Goal: Complete application form

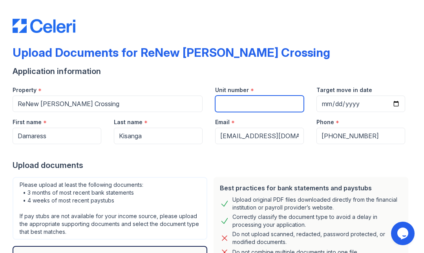
click at [231, 102] on input "Unit number" at bounding box center [259, 104] width 89 height 16
click at [227, 103] on input "9108C" at bounding box center [259, 104] width 89 height 16
type input "9018C"
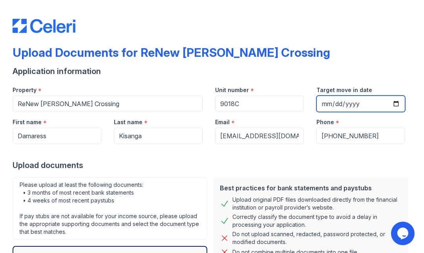
click at [322, 105] on input "Target move in date" at bounding box center [360, 104] width 89 height 16
type input "[DATE]"
click at [103, 188] on div "Please upload at least the following documents: • 3 months of most recent bank …" at bounding box center [110, 208] width 195 height 63
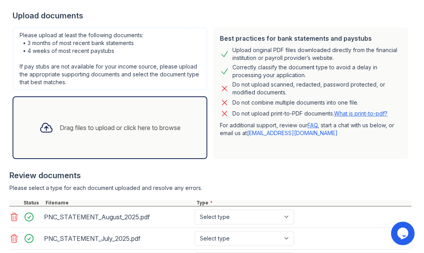
scroll to position [221, 0]
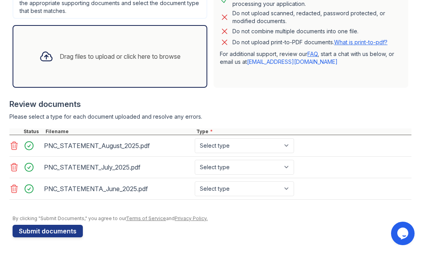
click at [88, 59] on div "Drag files to upload or click here to browse" at bounding box center [120, 56] width 121 height 9
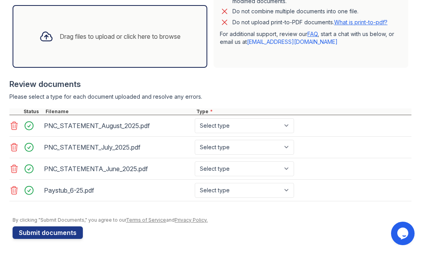
scroll to position [243, 0]
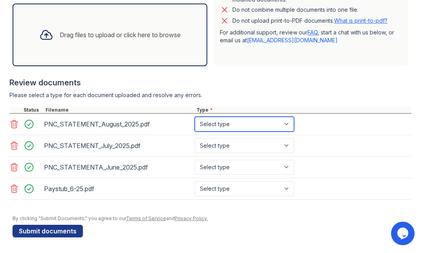
click at [238, 125] on select "Select type Paystub Bank Statement Offer Letter Tax Documents Benefit Award Let…" at bounding box center [244, 124] width 99 height 15
select select "bank_statement"
click at [195, 117] on select "Select type Paystub Bank Statement Offer Letter Tax Documents Benefit Award Let…" at bounding box center [244, 124] width 99 height 15
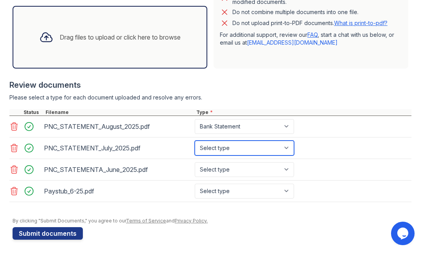
click at [236, 145] on select "Select type Paystub Bank Statement Offer Letter Tax Documents Benefit Award Let…" at bounding box center [244, 148] width 99 height 15
select select "bank_statement"
click at [195, 141] on select "Select type Paystub Bank Statement Offer Letter Tax Documents Benefit Award Let…" at bounding box center [244, 148] width 99 height 15
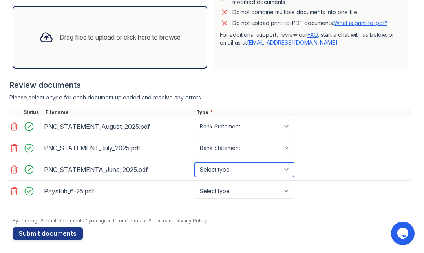
click at [231, 169] on select "Select type Paystub Bank Statement Offer Letter Tax Documents Benefit Award Let…" at bounding box center [244, 169] width 99 height 15
select select "bank_statement"
click at [195, 162] on select "Select type Paystub Bank Statement Offer Letter Tax Documents Benefit Award Let…" at bounding box center [244, 169] width 99 height 15
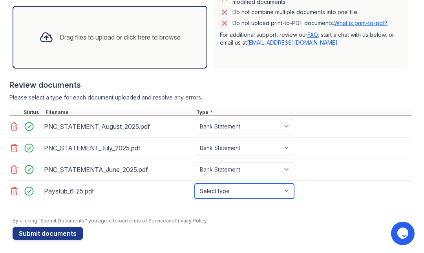
click at [228, 191] on select "Select type Paystub Bank Statement Offer Letter Tax Documents Benefit Award Let…" at bounding box center [244, 191] width 99 height 15
select select "paystub"
click at [195, 184] on select "Select type Paystub Bank Statement Offer Letter Tax Documents Benefit Award Let…" at bounding box center [244, 191] width 99 height 15
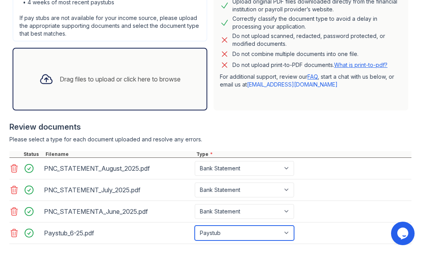
scroll to position [199, 0]
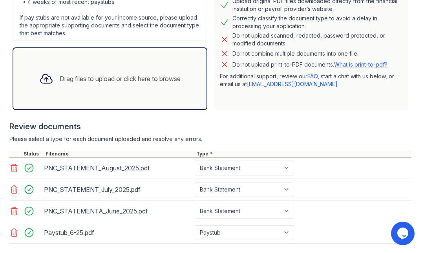
click at [118, 77] on div "Drag files to upload or click here to browse" at bounding box center [120, 78] width 121 height 9
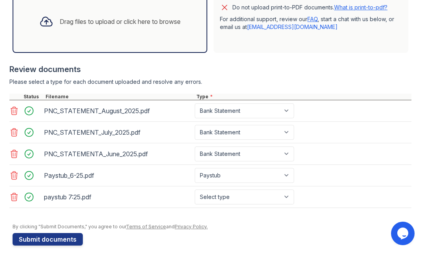
scroll to position [260, 0]
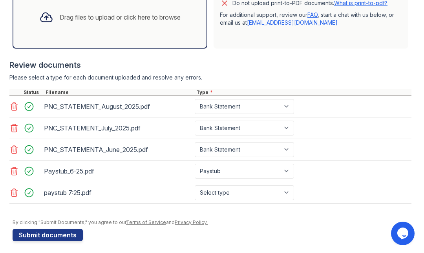
click at [155, 7] on div "Drag files to upload or click here to browse" at bounding box center [110, 17] width 154 height 27
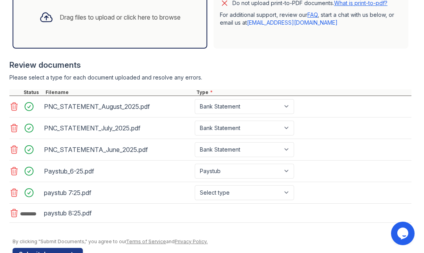
scroll to position [286, 0]
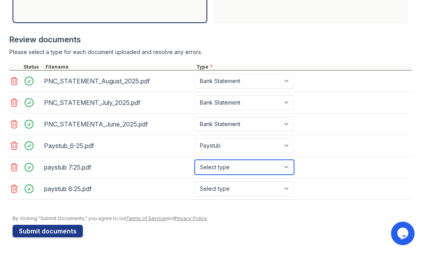
click at [226, 168] on select "Select type Paystub Bank Statement Offer Letter Tax Documents Benefit Award Let…" at bounding box center [244, 167] width 99 height 15
select select "paystub"
click at [195, 160] on select "Select type Paystub Bank Statement Offer Letter Tax Documents Benefit Award Let…" at bounding box center [244, 167] width 99 height 15
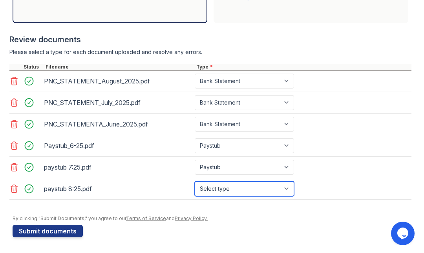
click at [226, 188] on select "Select type Paystub Bank Statement Offer Letter Tax Documents Benefit Award Let…" at bounding box center [244, 189] width 99 height 15
select select "paystub"
click at [195, 182] on select "Select type Paystub Bank Statement Offer Letter Tax Documents Benefit Award Let…" at bounding box center [244, 189] width 99 height 15
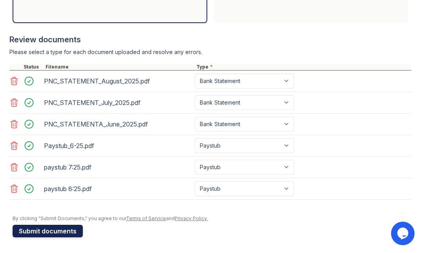
click at [61, 233] on button "Submit documents" at bounding box center [48, 231] width 70 height 13
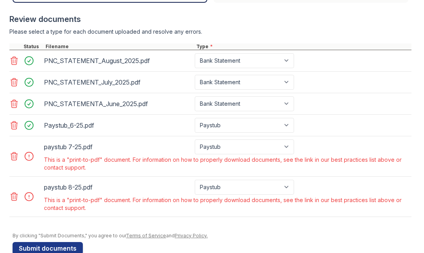
scroll to position [346, 0]
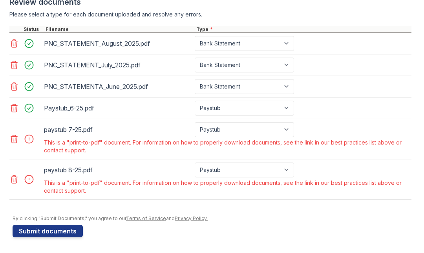
click at [72, 129] on div "paystub 7-25.pdf" at bounding box center [117, 130] width 147 height 13
click at [15, 141] on icon at bounding box center [13, 139] width 9 height 9
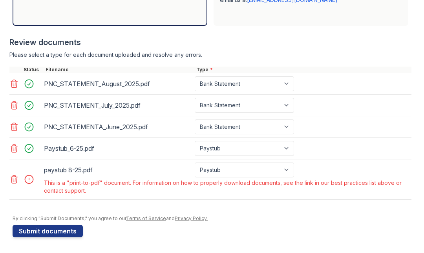
scroll to position [305, 0]
click at [16, 179] on icon at bounding box center [13, 179] width 9 height 9
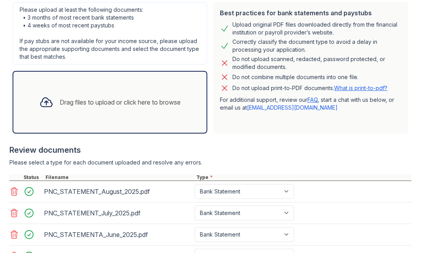
scroll to position [286, 0]
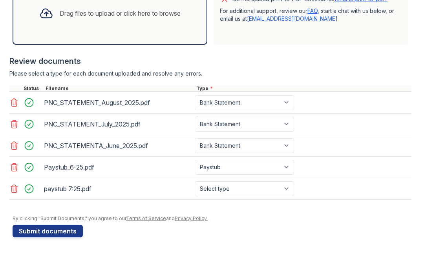
click at [111, 15] on div "Drag files to upload or click here to browse" at bounding box center [120, 13] width 121 height 9
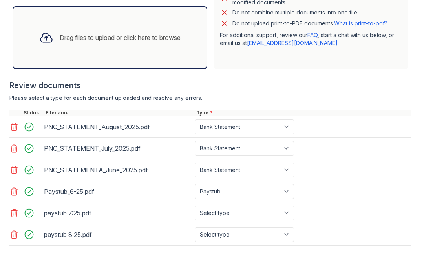
scroll to position [308, 0]
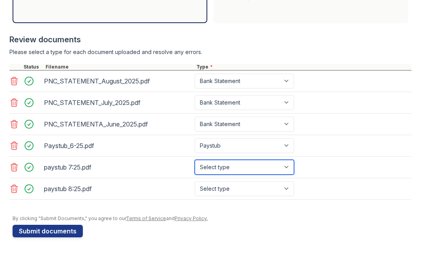
click at [229, 168] on select "Select type Paystub Bank Statement Offer Letter Tax Documents Benefit Award Let…" at bounding box center [244, 167] width 99 height 15
select select "paystub"
click at [195, 160] on select "Select type Paystub Bank Statement Offer Letter Tax Documents Benefit Award Let…" at bounding box center [244, 167] width 99 height 15
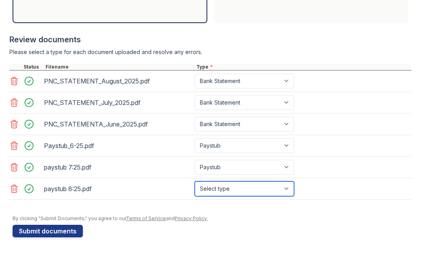
click at [227, 190] on select "Select type Paystub Bank Statement Offer Letter Tax Documents Benefit Award Let…" at bounding box center [244, 189] width 99 height 15
select select "paystub"
click at [195, 182] on select "Select type Paystub Bank Statement Offer Letter Tax Documents Benefit Award Let…" at bounding box center [244, 189] width 99 height 15
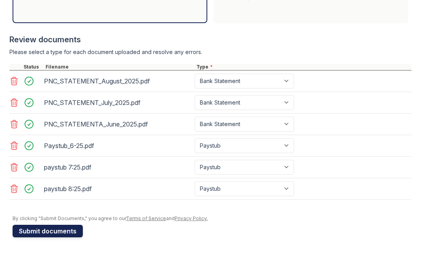
click at [45, 229] on button "Submit documents" at bounding box center [48, 231] width 70 height 13
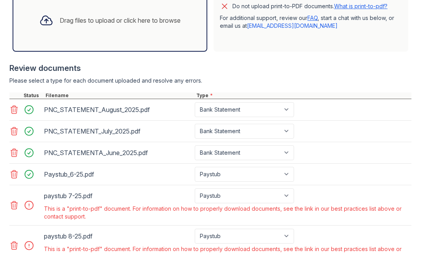
scroll to position [346, 0]
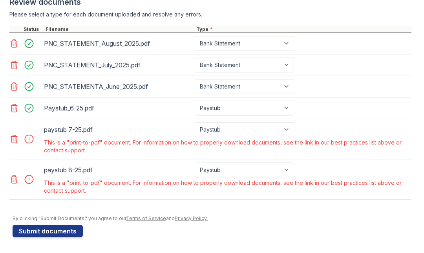
click at [14, 142] on icon at bounding box center [13, 139] width 9 height 9
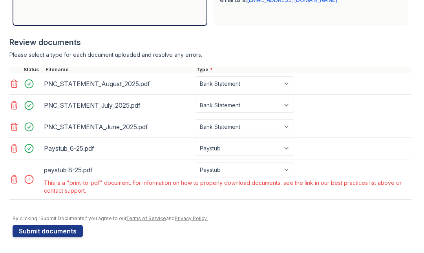
click at [14, 181] on icon at bounding box center [13, 179] width 9 height 9
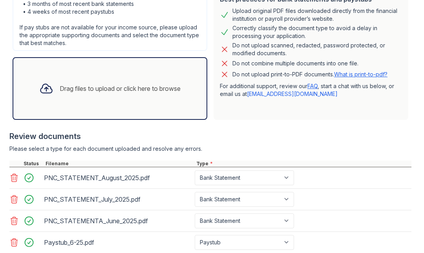
scroll to position [265, 0]
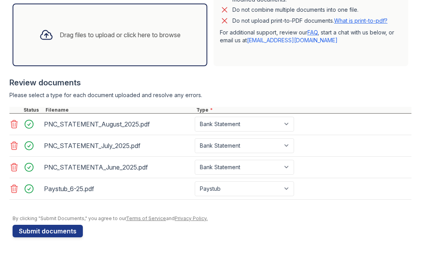
click at [364, 20] on link "What is print-to-pdf?" at bounding box center [360, 20] width 53 height 7
click at [105, 45] on div "Drag files to upload or click here to browse" at bounding box center [110, 35] width 154 height 27
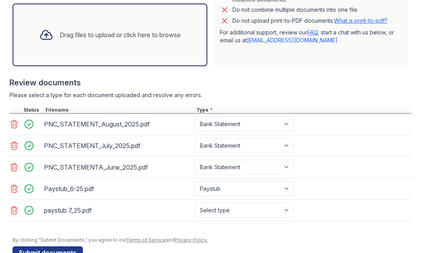
click at [125, 40] on div "Drag files to upload or click here to browse" at bounding box center [110, 35] width 154 height 27
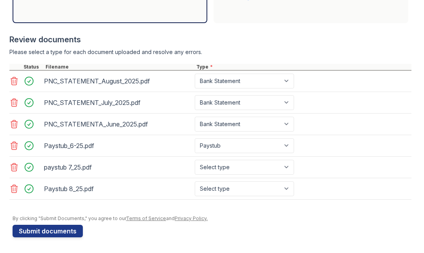
scroll to position [307, 0]
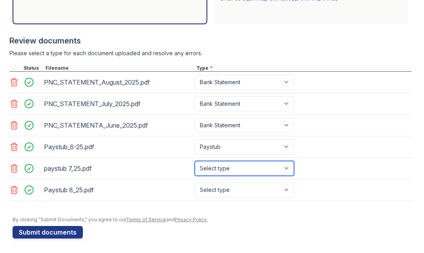
click at [228, 165] on select "Select type Paystub Bank Statement Offer Letter Tax Documents Benefit Award Let…" at bounding box center [244, 168] width 99 height 15
select select "paystub"
click at [195, 161] on select "Select type Paystub Bank Statement Offer Letter Tax Documents Benefit Award Let…" at bounding box center [244, 168] width 99 height 15
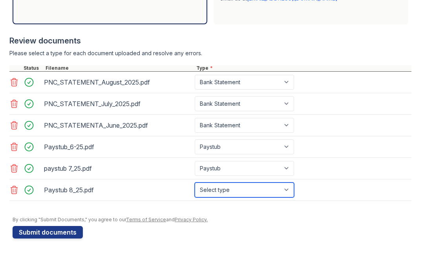
click at [228, 187] on select "Select type Paystub Bank Statement Offer Letter Tax Documents Benefit Award Let…" at bounding box center [244, 190] width 99 height 15
select select "paystub"
click at [195, 183] on select "Select type Paystub Bank Statement Offer Letter Tax Documents Benefit Award Let…" at bounding box center [244, 190] width 99 height 15
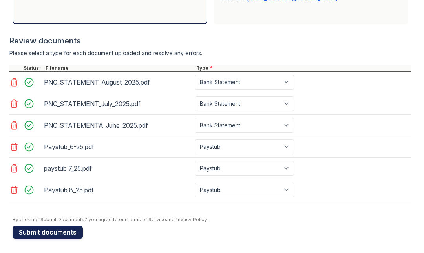
click at [54, 230] on button "Submit documents" at bounding box center [48, 232] width 70 height 13
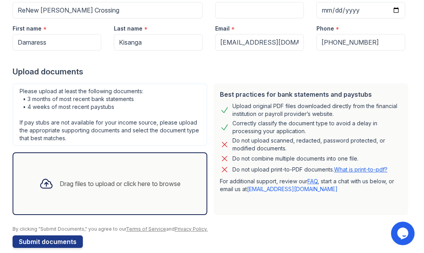
scroll to position [104, 0]
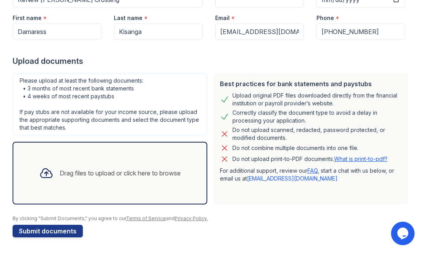
click at [102, 174] on div "Drag files to upload or click here to browse" at bounding box center [120, 173] width 121 height 9
